Goal: Information Seeking & Learning: Find specific fact

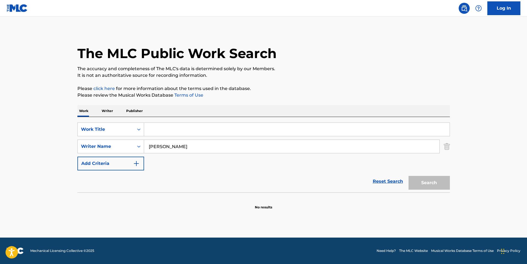
click at [170, 130] on input "Search Form" at bounding box center [296, 129] width 305 height 13
click at [408, 176] on button "Search" at bounding box center [428, 183] width 41 height 14
type input "tenseiki"
click at [408, 176] on button "Search" at bounding box center [428, 183] width 41 height 14
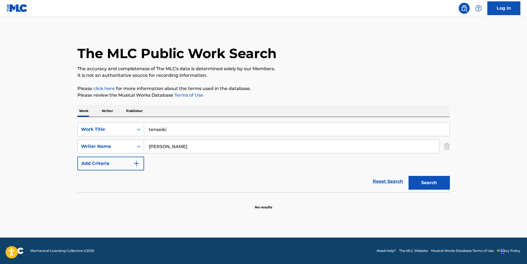
click at [156, 148] on input "[PERSON_NAME]" at bounding box center [291, 146] width 295 height 13
type input "Okehazama"
click at [408, 176] on button "Search" at bounding box center [428, 183] width 41 height 14
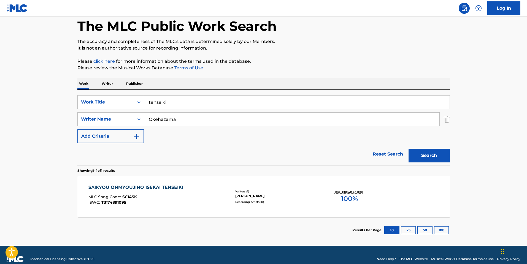
scroll to position [28, 0]
click at [198, 197] on div "SAIKYOU ONMYOUJINO ISEKAI TENSEIKI MLC Song Code : SC14SK ISWC : T3174891095" at bounding box center [159, 196] width 142 height 25
